Goal: Information Seeking & Learning: Learn about a topic

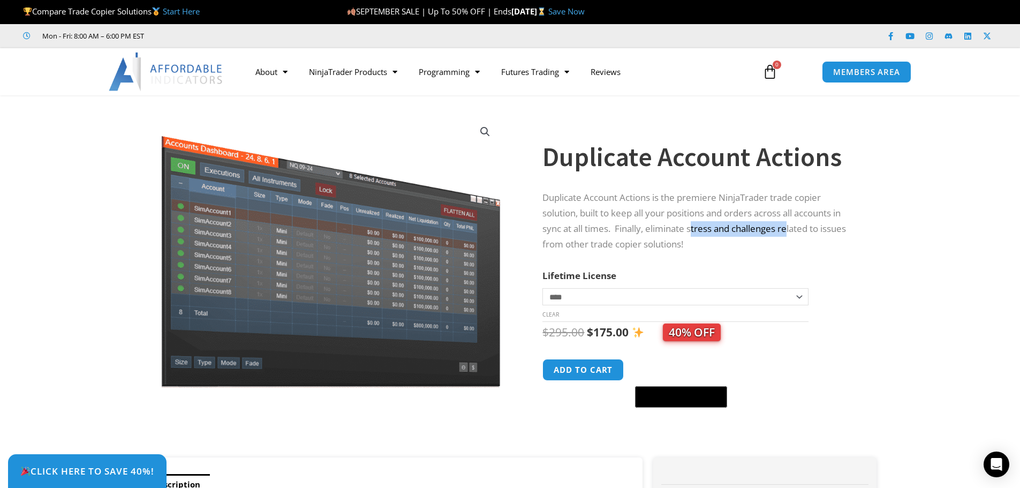
drag, startPoint x: 695, startPoint y: 229, endPoint x: 791, endPoint y: 228, distance: 95.3
click at [791, 228] on p "Duplicate Account Actions is the premiere NinjaTrader trade copier solution, bu…" at bounding box center [698, 221] width 313 height 62
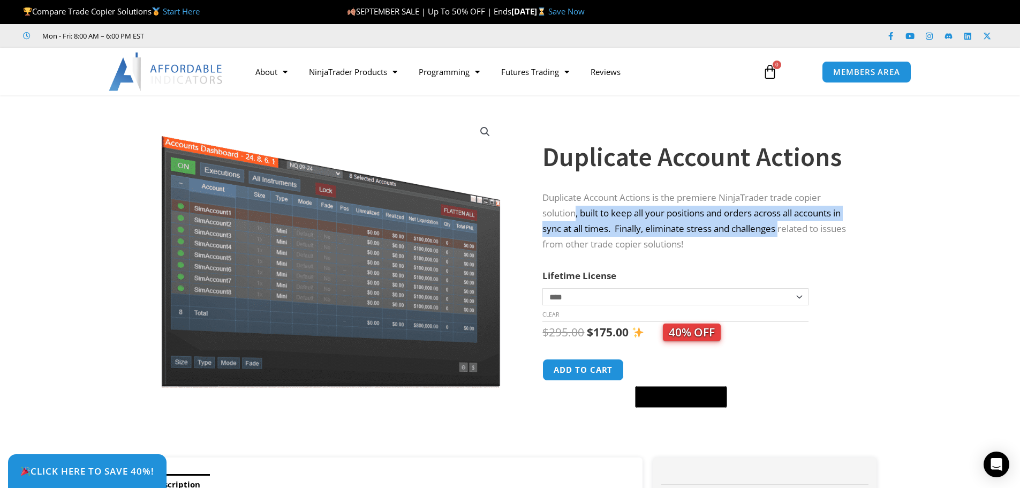
drag, startPoint x: 576, startPoint y: 211, endPoint x: 783, endPoint y: 222, distance: 206.3
click at [783, 222] on p "Duplicate Account Actions is the premiere NinjaTrader trade copier solution, bu…" at bounding box center [698, 221] width 313 height 62
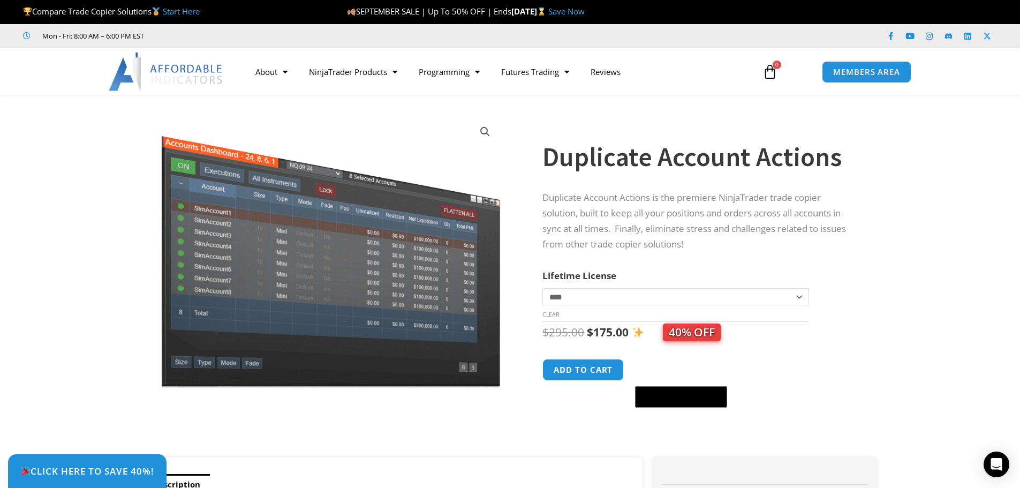
click at [581, 241] on p "Duplicate Account Actions is the premiere NinjaTrader trade copier solution, bu…" at bounding box center [698, 221] width 313 height 62
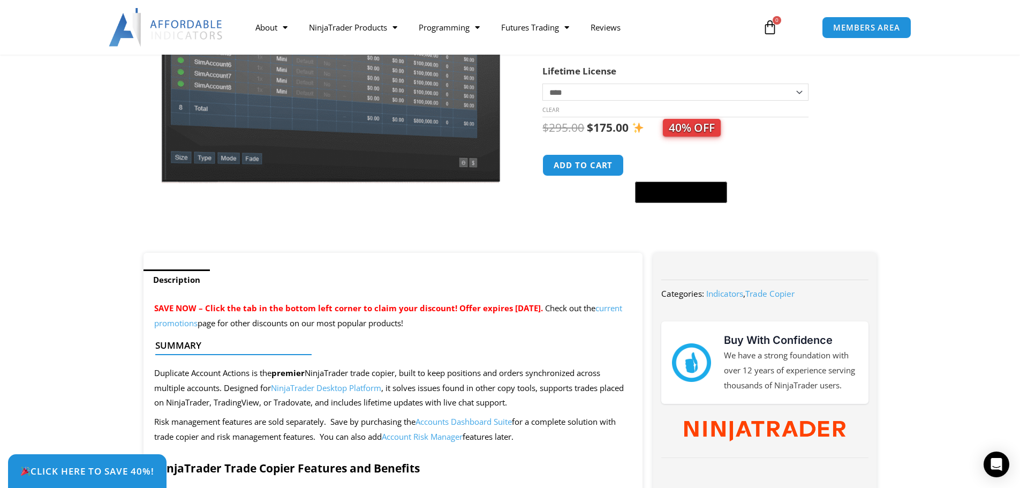
scroll to position [268, 0]
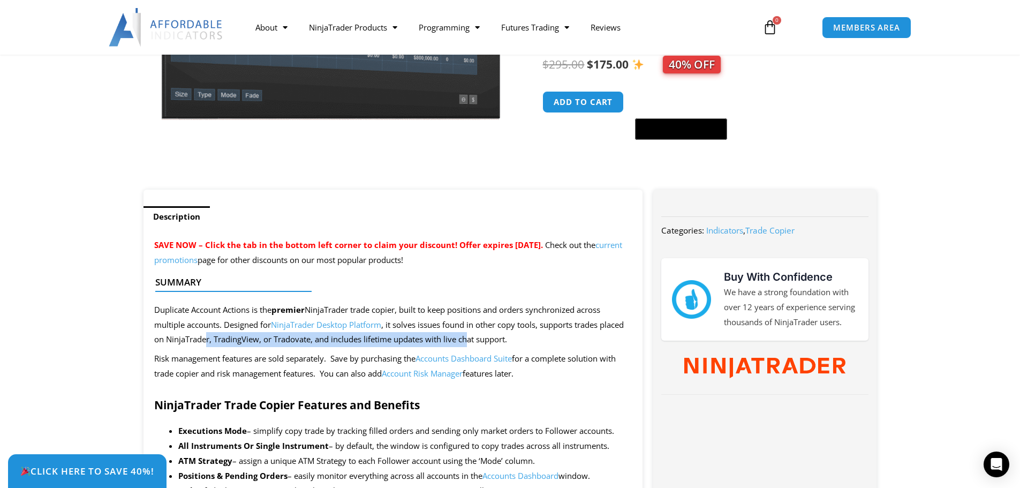
drag, startPoint x: 213, startPoint y: 343, endPoint x: 472, endPoint y: 342, distance: 259.1
click at [472, 342] on span "Duplicate Account Actions is the premier NinjaTrader trade copier, built to kee…" at bounding box center [388, 324] width 469 height 41
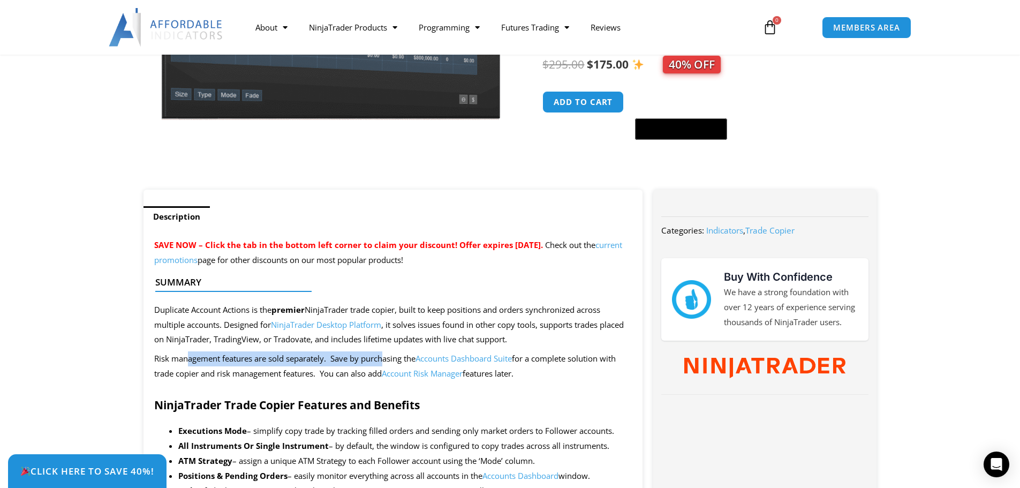
drag, startPoint x: 226, startPoint y: 362, endPoint x: 385, endPoint y: 361, distance: 158.4
click at [385, 361] on p "Risk management features are sold separately. Save by purchasing the Accounts D…" at bounding box center [393, 366] width 478 height 30
drag, startPoint x: 218, startPoint y: 373, endPoint x: 335, endPoint y: 373, distance: 116.1
click at [335, 373] on p "Risk management features are sold separately. Save by purchasing the Accounts D…" at bounding box center [393, 366] width 478 height 30
click at [369, 373] on p "Risk management features are sold separately. Save by purchasing the Accounts D…" at bounding box center [393, 366] width 478 height 30
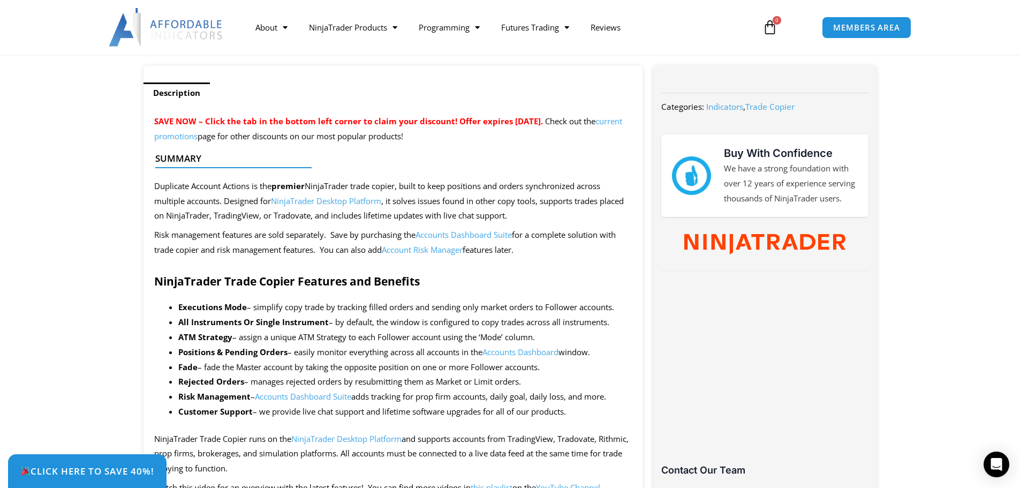
scroll to position [446, 0]
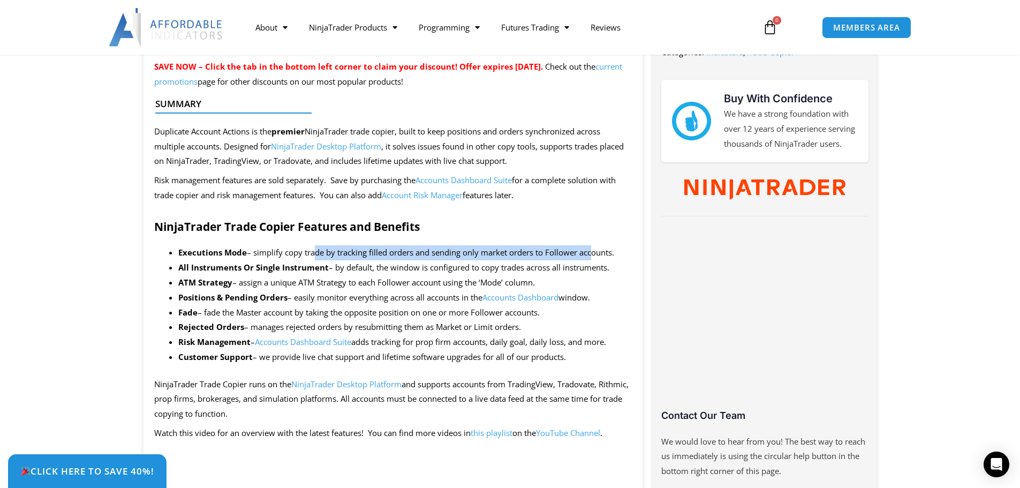
drag, startPoint x: 315, startPoint y: 252, endPoint x: 591, endPoint y: 251, distance: 276.2
click at [591, 251] on li "Executions Mode – simplify copy trade by tracking filled orders and sending onl…" at bounding box center [405, 252] width 454 height 15
drag, startPoint x: 413, startPoint y: 268, endPoint x: 577, endPoint y: 262, distance: 163.9
click at [578, 261] on li "All Instruments Or Single Instrument – by default, the window is configured to …" at bounding box center [405, 267] width 454 height 15
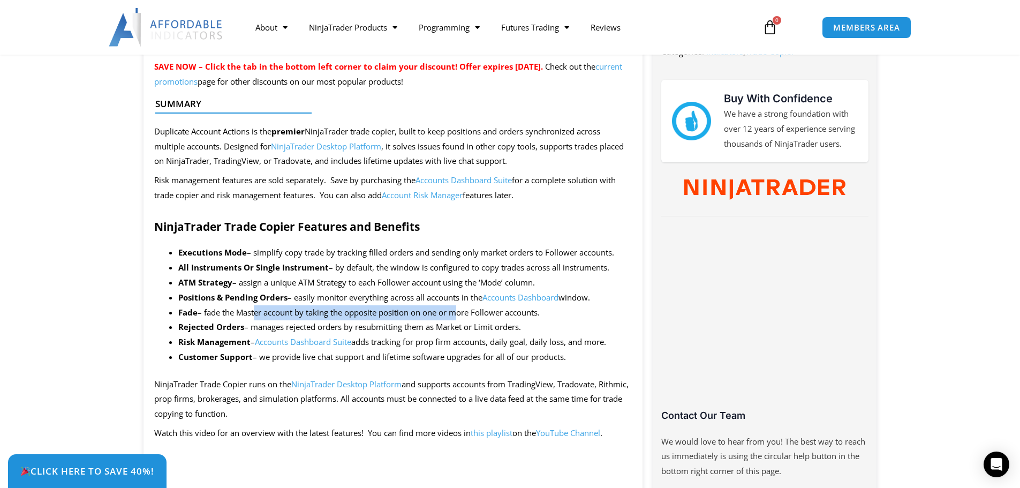
drag, startPoint x: 253, startPoint y: 309, endPoint x: 458, endPoint y: 308, distance: 204.5
click at [458, 308] on li "Fade – fade the Master account by taking the opposite position on one or more F…" at bounding box center [405, 312] width 454 height 15
click at [490, 310] on li "Fade – fade the Master account by taking the opposite position on one or more F…" at bounding box center [405, 312] width 454 height 15
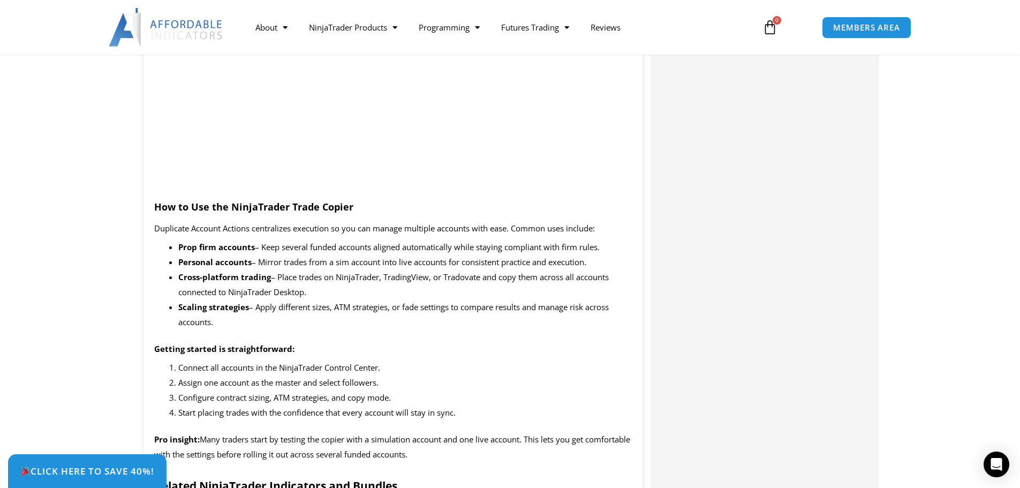
scroll to position [1249, 0]
